Goal: Task Accomplishment & Management: Complete application form

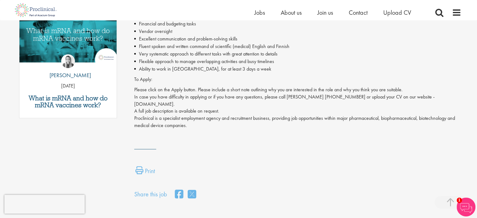
scroll to position [63, 0]
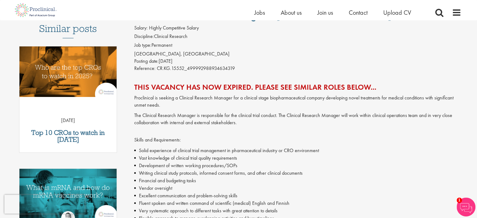
click at [273, 84] on h2 "This vacancy has now expired. Please see similar roles below..." at bounding box center [297, 87] width 327 height 8
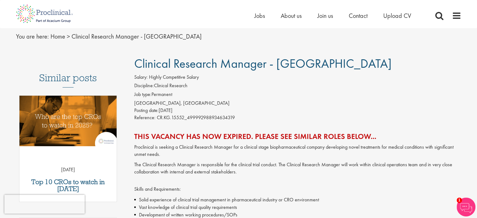
scroll to position [0, 0]
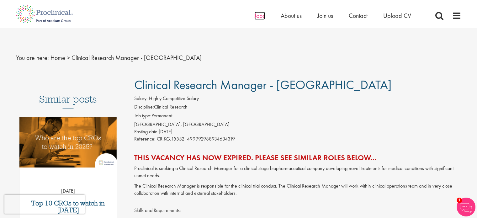
click at [257, 19] on span "Jobs" at bounding box center [259, 16] width 11 height 8
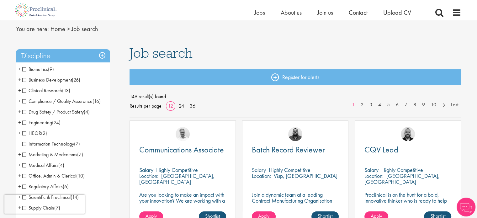
scroll to position [31, 0]
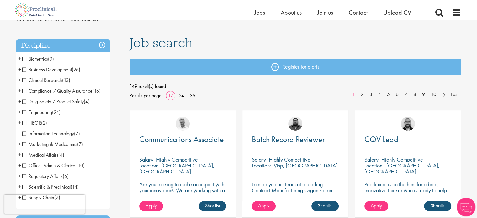
click at [25, 82] on span "Clinical Research" at bounding box center [42, 80] width 40 height 7
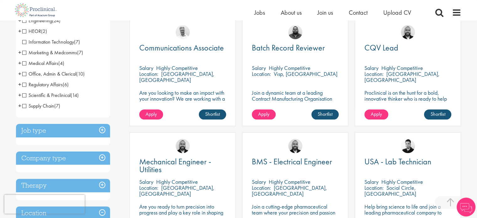
scroll to position [157, 0]
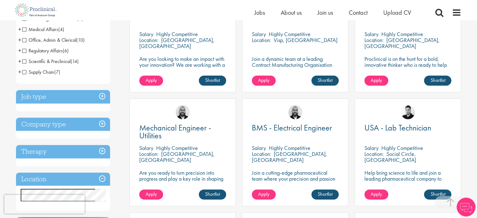
click at [104, 97] on h3 "Job type" at bounding box center [63, 96] width 94 height 13
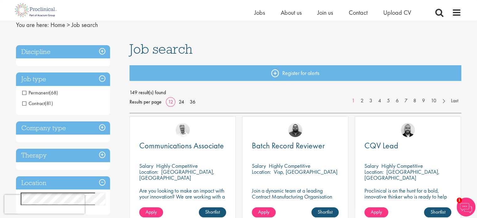
scroll to position [0, 0]
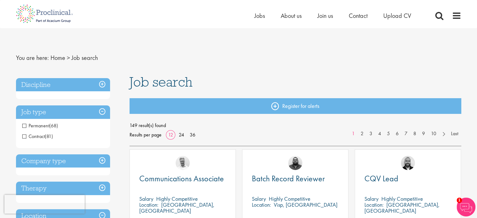
click at [102, 84] on h3 "Discipline" at bounding box center [63, 84] width 94 height 13
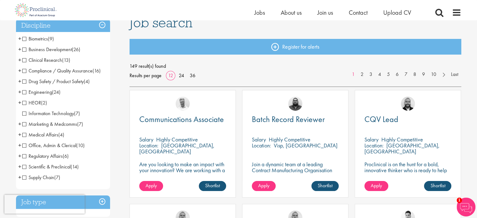
scroll to position [63, 0]
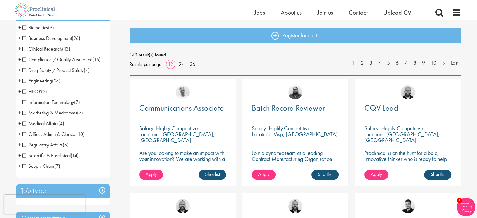
click at [25, 49] on span "Clinical Research" at bounding box center [42, 48] width 40 height 7
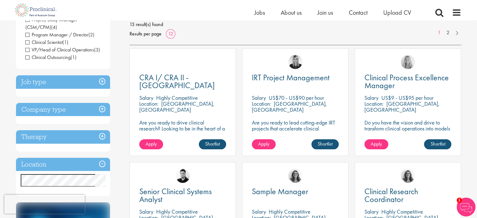
scroll to position [31, 0]
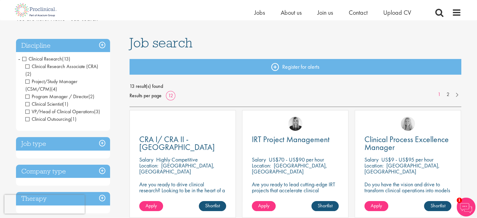
click at [24, 60] on span "Clinical Research" at bounding box center [42, 59] width 40 height 7
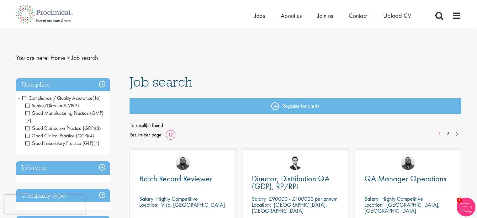
click at [24, 96] on span "Compliance / Quality Assurance" at bounding box center [57, 98] width 70 height 7
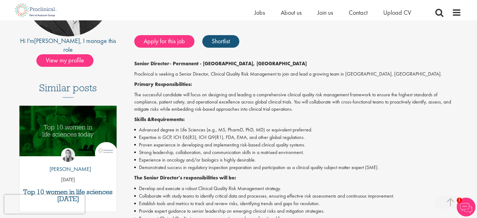
scroll to position [63, 0]
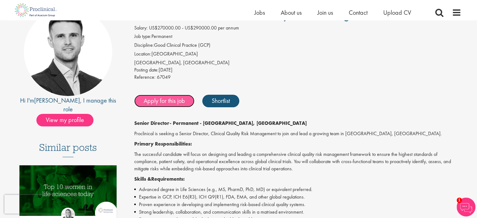
click at [168, 100] on link "Apply for this job" at bounding box center [164, 101] width 60 height 13
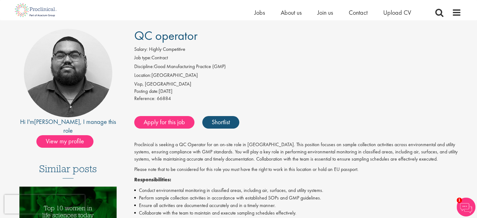
scroll to position [31, 0]
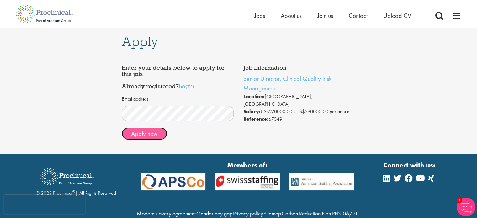
click at [155, 136] on button "Apply now" at bounding box center [144, 133] width 45 height 13
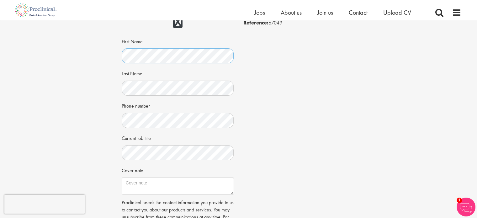
scroll to position [125, 0]
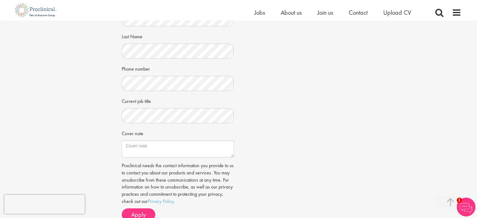
click at [248, 124] on div "Job information Senior Director, Clinical Quality Risk Management Location: Cam…" at bounding box center [238, 76] width 243 height 297
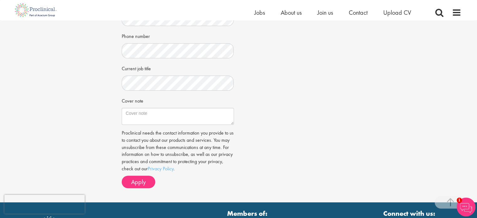
scroll to position [188, 0]
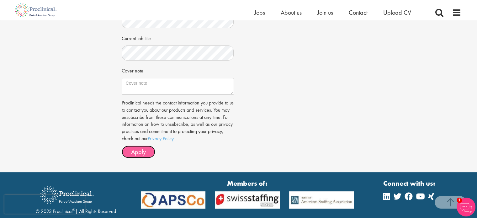
click at [144, 154] on span "Apply" at bounding box center [138, 152] width 15 height 8
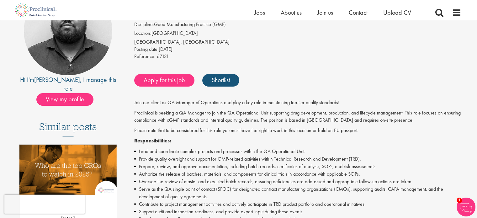
scroll to position [94, 0]
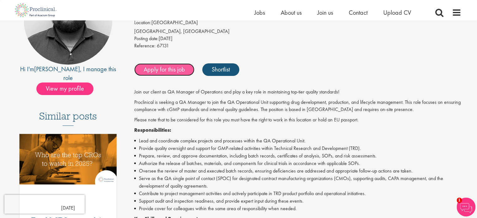
click at [163, 73] on link "Apply for this job" at bounding box center [164, 69] width 60 height 13
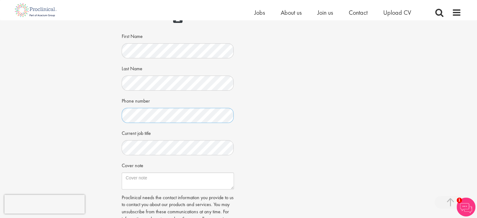
scroll to position [157, 0]
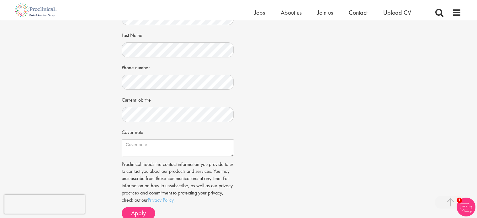
click at [399, 179] on div "Apply Job information QA Manager Operations Location: [GEOGRAPHIC_DATA], [GEOGR…" at bounding box center [238, 49] width 487 height 370
click at [87, 113] on div "Apply Job information QA Manager Operations Location: [GEOGRAPHIC_DATA], [GEOGR…" at bounding box center [238, 49] width 487 height 370
click at [143, 145] on textarea "Cover note" at bounding box center [178, 147] width 112 height 17
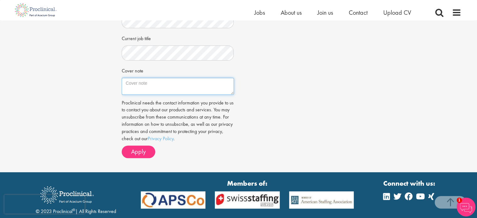
scroll to position [220, 0]
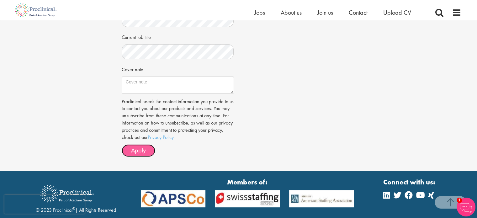
click at [139, 152] on span "Apply" at bounding box center [138, 150] width 15 height 8
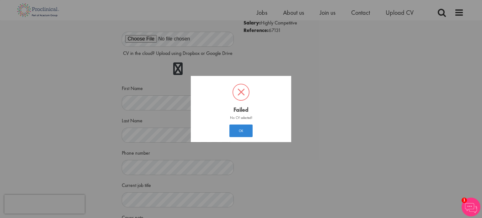
scroll to position [3, 0]
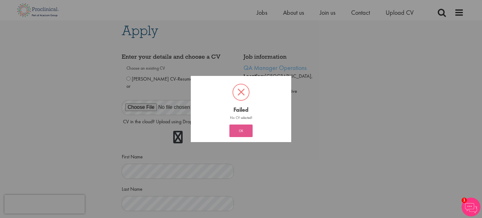
click at [240, 131] on button "OK" at bounding box center [240, 131] width 23 height 13
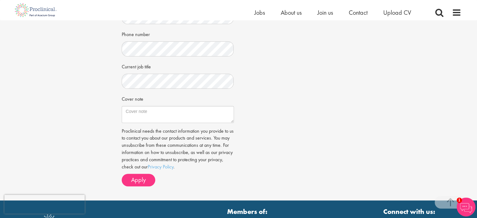
scroll to position [229, 0]
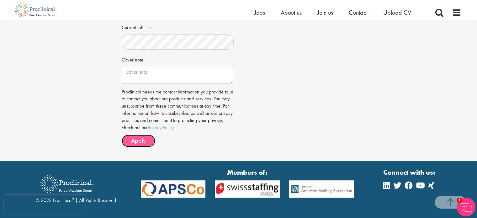
click at [140, 137] on span "Apply" at bounding box center [138, 140] width 15 height 8
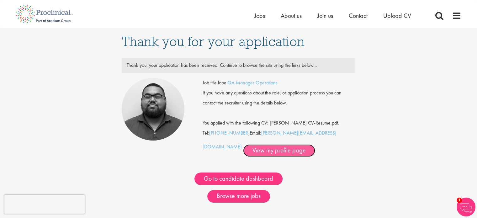
click at [243, 151] on link "View my profile page" at bounding box center [279, 150] width 72 height 13
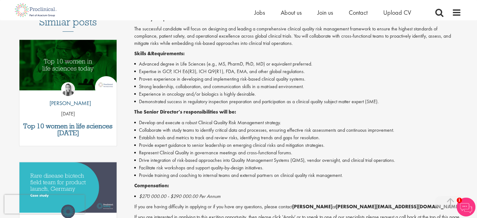
scroll to position [63, 0]
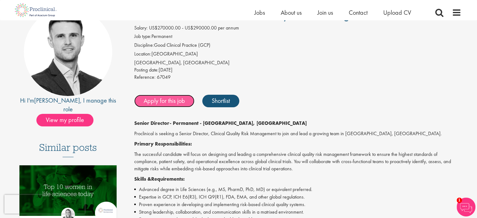
click at [176, 105] on link "Apply for this job" at bounding box center [164, 101] width 60 height 13
click at [160, 101] on link "Apply for this job" at bounding box center [164, 101] width 60 height 13
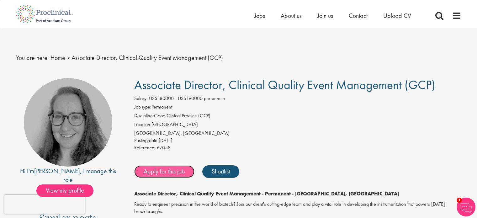
click at [174, 172] on link "Apply for this job" at bounding box center [164, 171] width 60 height 13
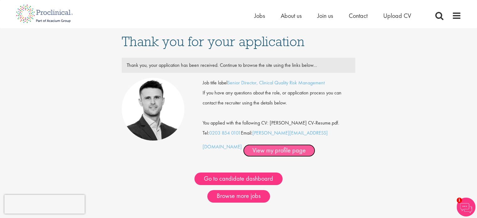
click at [245, 149] on link "View my profile page" at bounding box center [279, 150] width 72 height 13
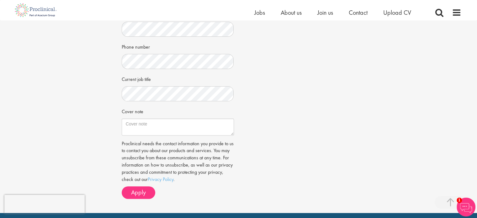
scroll to position [220, 0]
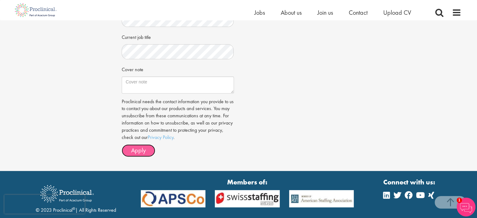
click at [139, 148] on span "Apply" at bounding box center [138, 150] width 15 height 8
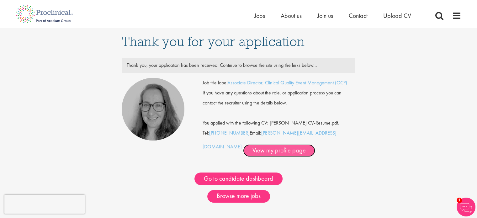
click at [250, 148] on link "View my profile page" at bounding box center [279, 150] width 72 height 13
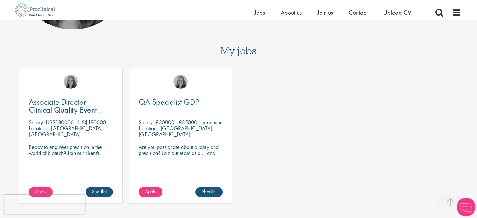
scroll to position [188, 0]
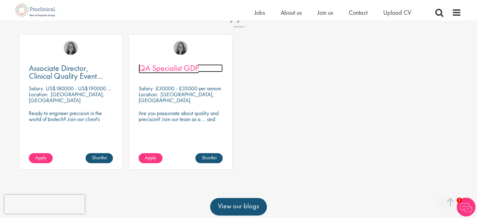
click at [176, 67] on span "QA Specialist GDP" at bounding box center [169, 68] width 60 height 11
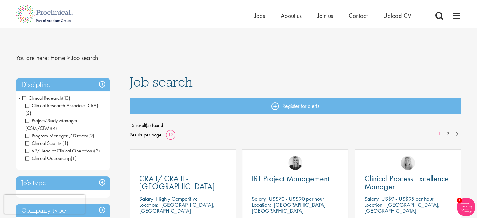
click at [25, 96] on span "Clinical Research" at bounding box center [42, 98] width 40 height 7
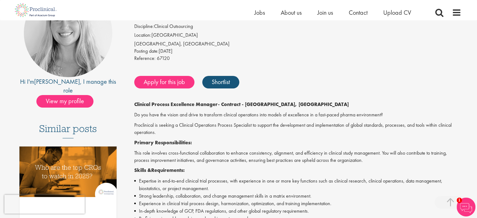
scroll to position [31, 0]
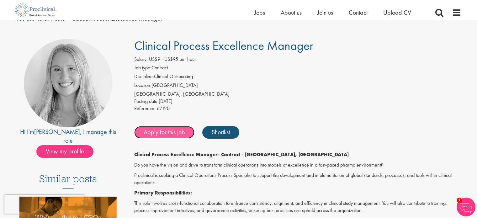
click at [176, 128] on link "Apply for this job" at bounding box center [164, 132] width 60 height 13
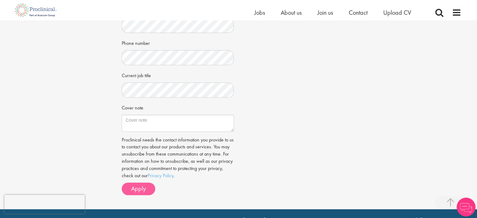
scroll to position [188, 0]
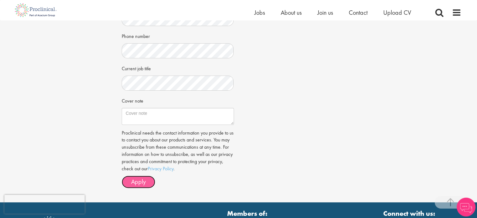
click at [149, 180] on button "Apply" at bounding box center [139, 182] width 34 height 13
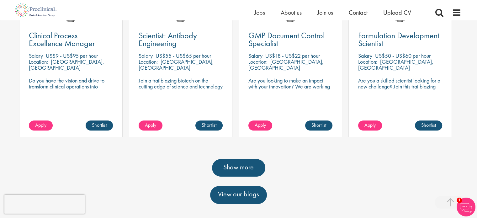
scroll to position [220, 0]
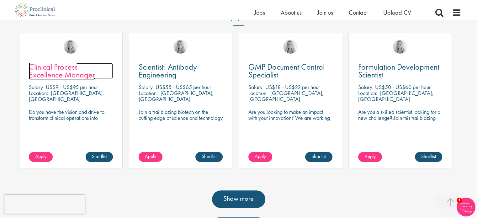
click at [63, 61] on span "Clinical Process Excellence Manager" at bounding box center [62, 70] width 66 height 19
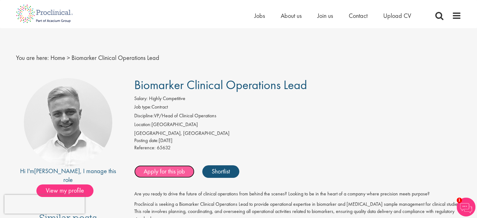
click at [166, 172] on link "Apply for this job" at bounding box center [164, 171] width 60 height 13
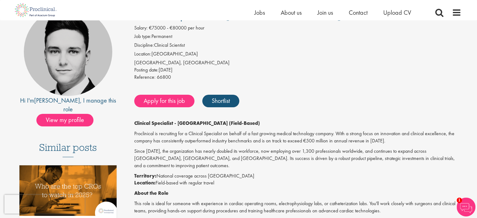
scroll to position [63, 0]
click at [171, 106] on link "Apply for this job" at bounding box center [164, 101] width 60 height 13
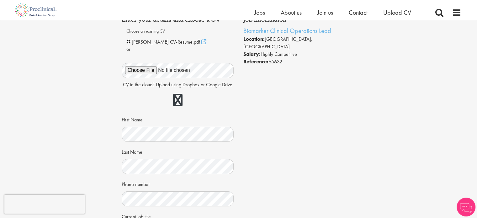
scroll to position [94, 0]
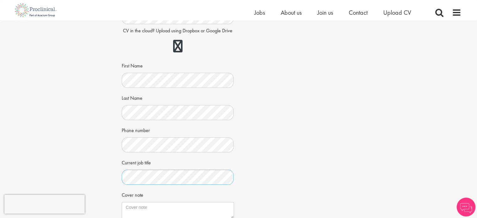
click at [245, 179] on div "Job information Biomarker Clinical Operations Lead Location: Basel-City, Switze…" at bounding box center [238, 124] width 243 height 328
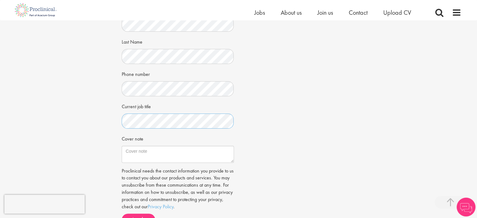
scroll to position [220, 0]
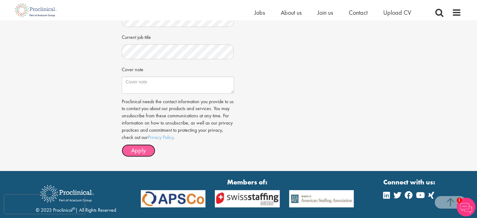
click at [146, 152] on button "Apply" at bounding box center [139, 150] width 34 height 13
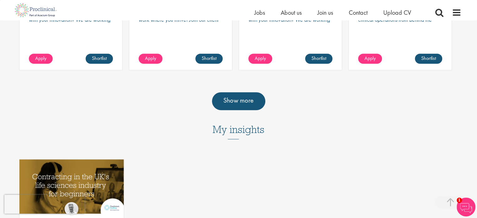
scroll to position [376, 0]
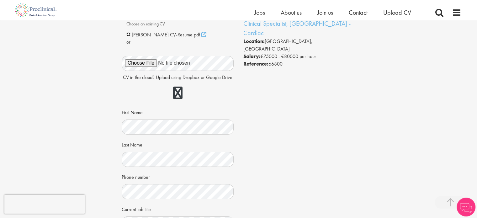
scroll to position [125, 0]
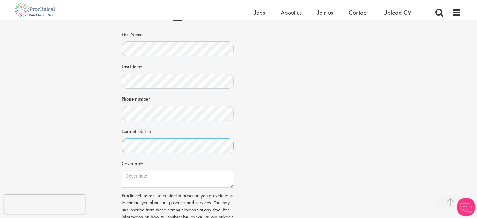
click at [248, 144] on div "Job information Clinical Specialist, Germany - Cardiac Location: Berlin, German…" at bounding box center [238, 92] width 243 height 328
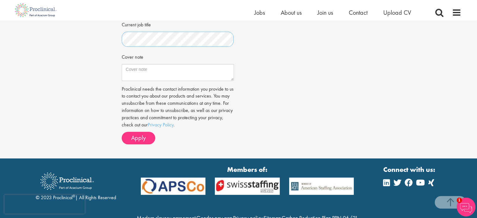
scroll to position [232, 0]
click at [135, 137] on span "Apply" at bounding box center [138, 138] width 15 height 8
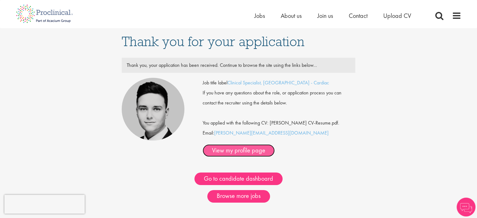
click at [275, 144] on link "View my profile page" at bounding box center [239, 150] width 72 height 13
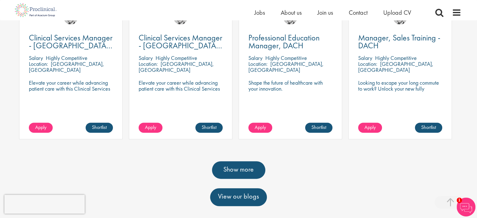
scroll to position [220, 0]
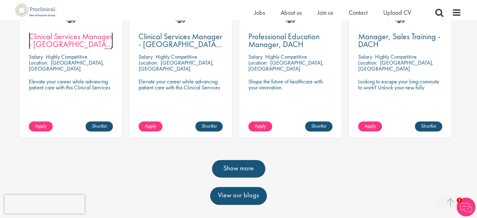
click at [83, 41] on span "Clinical Services Manager - Mönchengladbach, Düsseldorf" at bounding box center [71, 44] width 84 height 26
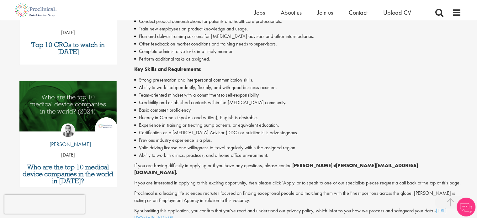
scroll to position [314, 0]
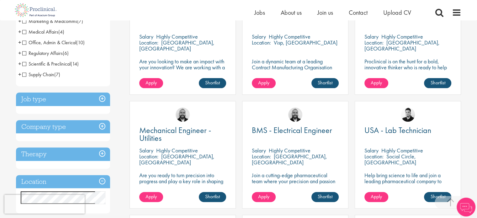
scroll to position [188, 0]
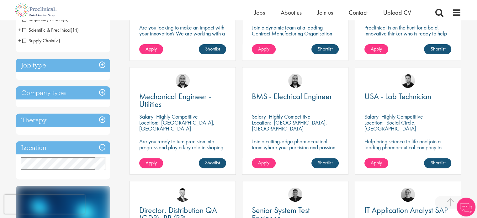
click at [86, 148] on h3 "Location" at bounding box center [63, 147] width 94 height 13
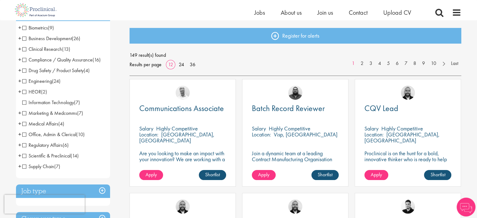
scroll to position [63, 0]
click at [22, 157] on li "Scientific & Preclinical (14) - + Senior/Director & VP (1) Analytical Chemistry…" at bounding box center [63, 155] width 94 height 11
click at [25, 156] on span "Scientific & Preclinical" at bounding box center [46, 155] width 48 height 7
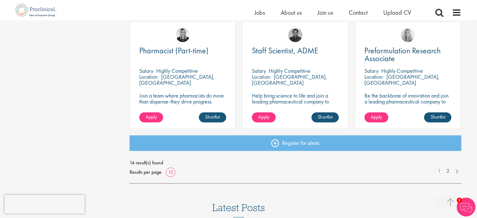
scroll to position [471, 0]
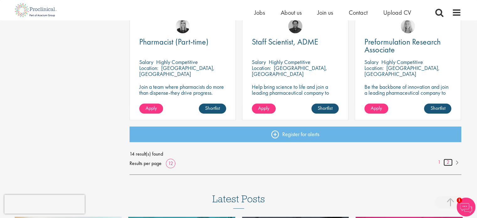
click at [449, 163] on link "2" at bounding box center [448, 162] width 9 height 7
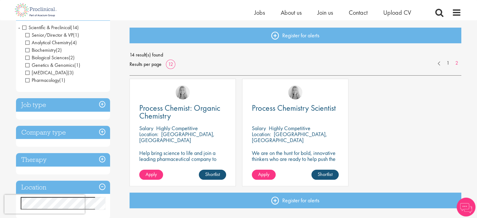
scroll to position [31, 0]
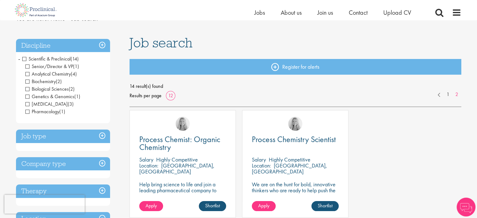
click at [22, 58] on span "Scientific & Preclinical" at bounding box center [46, 59] width 48 height 7
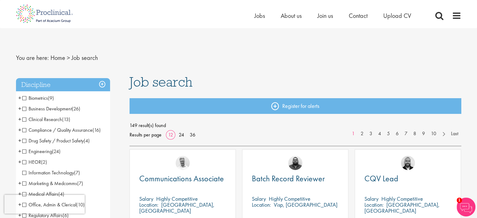
click at [24, 140] on span "Drug Safety / Product Safety" at bounding box center [52, 140] width 61 height 7
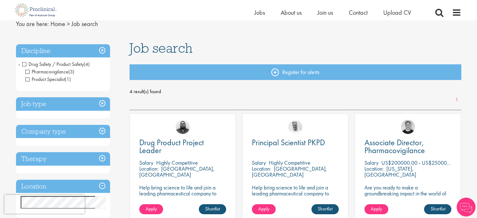
scroll to position [31, 0]
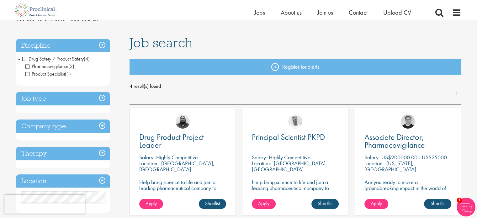
click at [25, 60] on span "Drug Safety / Product Safety" at bounding box center [52, 59] width 61 height 7
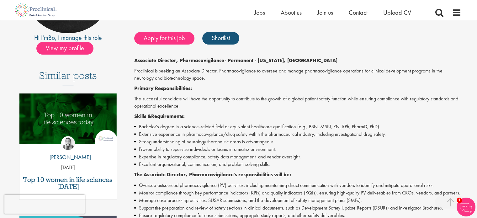
scroll to position [63, 0]
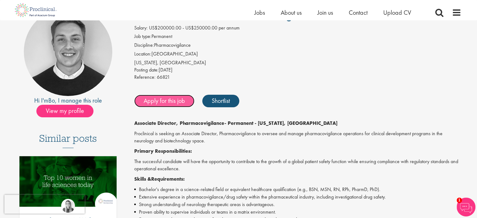
click at [168, 104] on link "Apply for this job" at bounding box center [164, 101] width 60 height 13
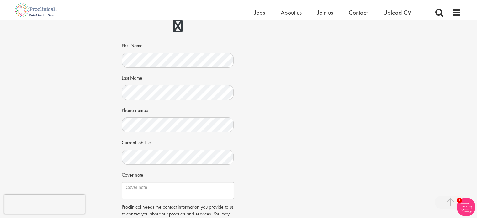
scroll to position [157, 0]
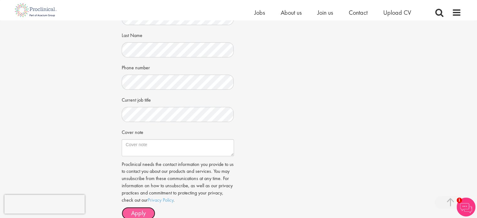
click at [137, 214] on span "Apply" at bounding box center [138, 213] width 15 height 8
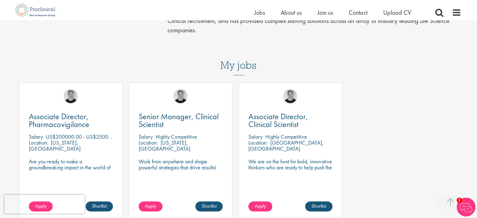
scroll to position [220, 0]
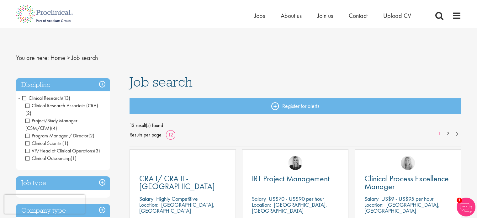
click at [24, 96] on span "Clinical Research" at bounding box center [42, 98] width 40 height 7
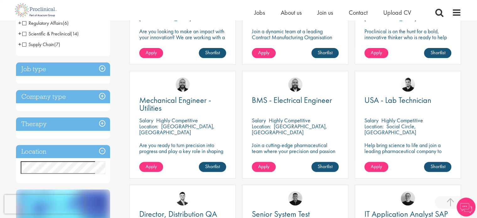
scroll to position [188, 0]
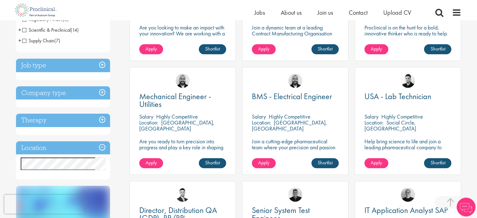
click at [95, 97] on h3 "Company type" at bounding box center [63, 92] width 94 height 13
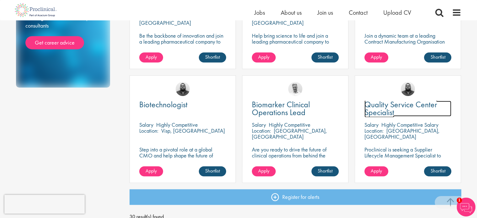
scroll to position [533, 0]
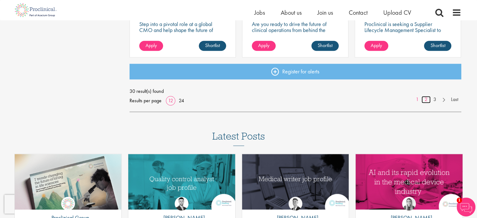
click at [424, 100] on link "2" at bounding box center [426, 99] width 9 height 7
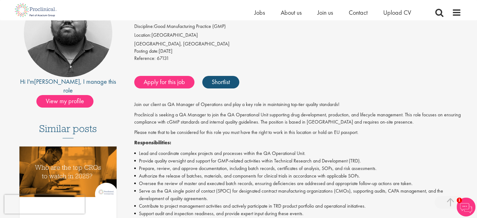
scroll to position [63, 0]
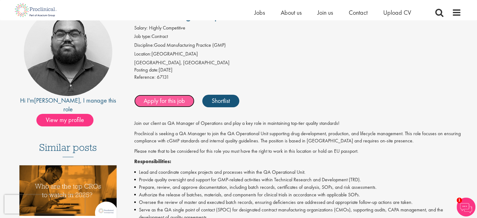
click at [168, 100] on link "Apply for this job" at bounding box center [164, 101] width 60 height 13
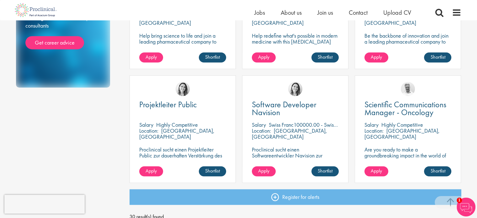
scroll to position [471, 0]
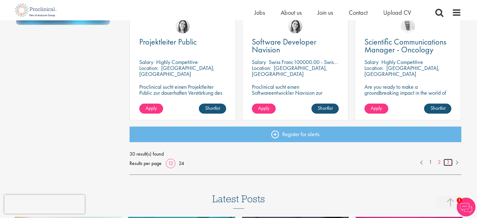
click at [447, 161] on link "3" at bounding box center [448, 162] width 9 height 7
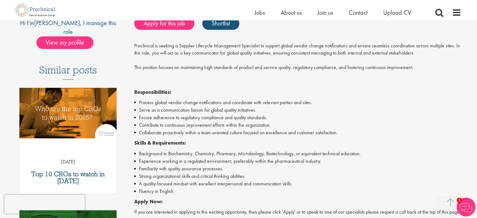
scroll to position [125, 0]
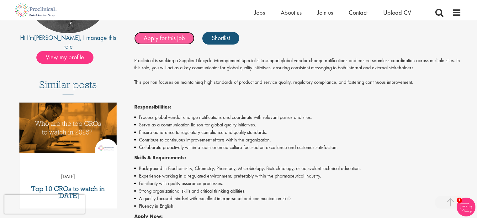
click at [177, 39] on link "Apply for this job" at bounding box center [164, 38] width 60 height 13
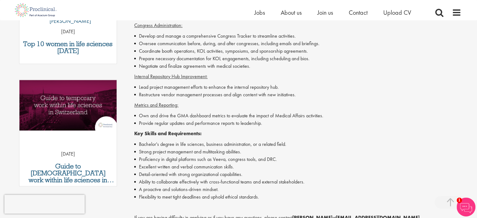
scroll to position [282, 0]
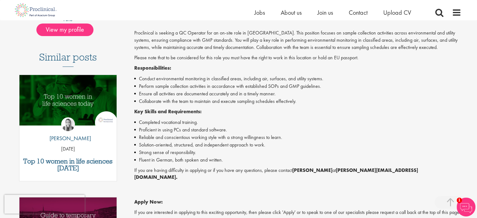
scroll to position [157, 0]
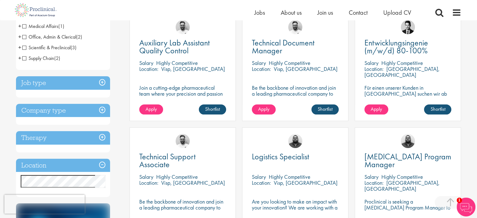
scroll to position [188, 0]
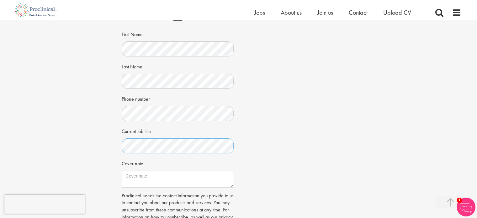
scroll to position [220, 0]
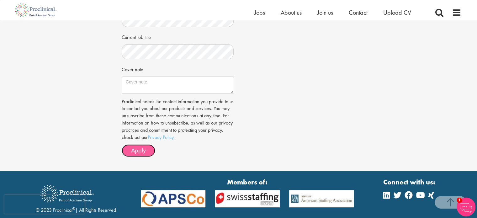
click at [141, 152] on span "Apply" at bounding box center [138, 150] width 15 height 8
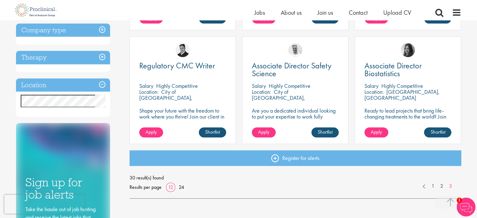
scroll to position [220, 0]
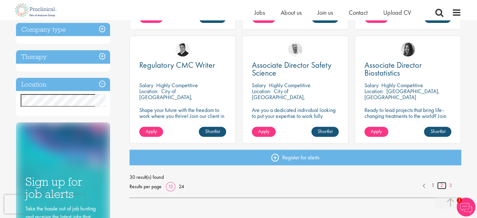
click at [443, 184] on link "2" at bounding box center [441, 185] width 9 height 7
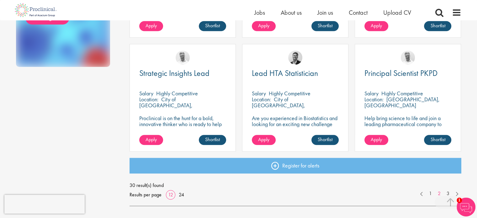
scroll to position [471, 0]
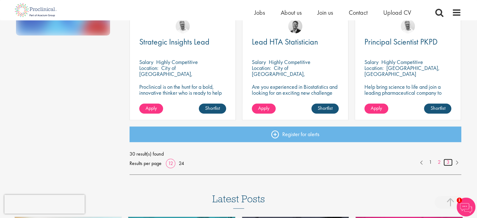
click at [449, 163] on link "3" at bounding box center [448, 162] width 9 height 7
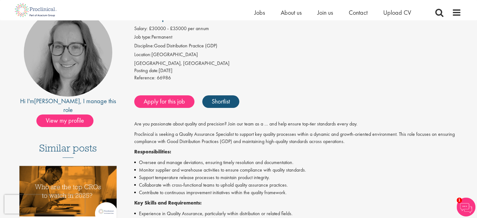
scroll to position [31, 0]
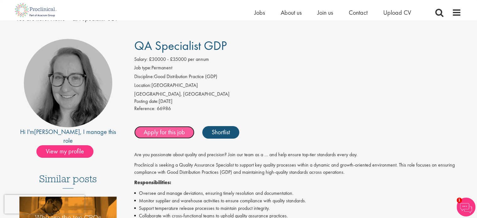
click at [180, 136] on link "Apply for this job" at bounding box center [164, 132] width 60 height 13
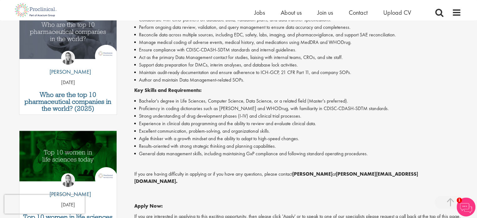
scroll to position [94, 0]
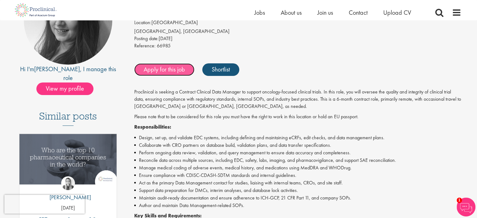
click at [173, 71] on link "Apply for this job" at bounding box center [164, 69] width 60 height 13
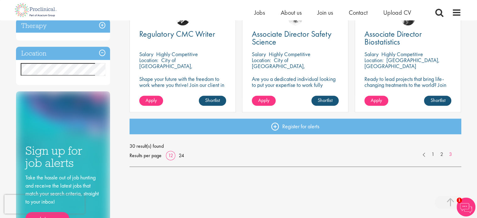
scroll to position [251, 0]
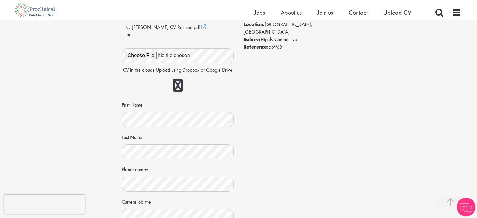
scroll to position [125, 0]
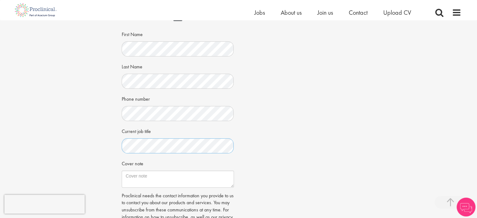
click at [239, 160] on div "Job information Contract Clinical Data Manager Location: London, England Salary…" at bounding box center [238, 92] width 243 height 328
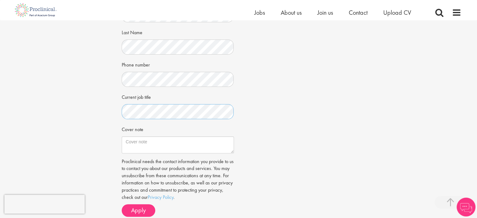
scroll to position [220, 0]
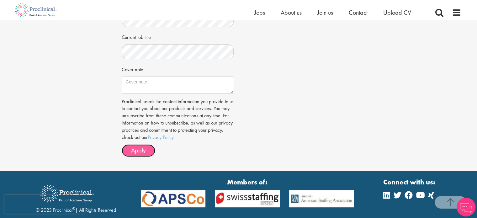
click at [146, 152] on button "Apply" at bounding box center [139, 150] width 34 height 13
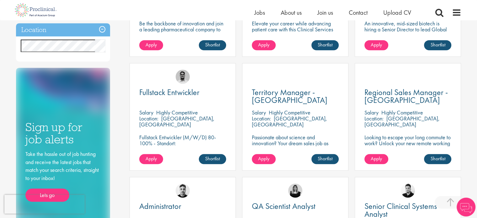
scroll to position [306, 0]
